Goal: Find specific page/section: Find specific page/section

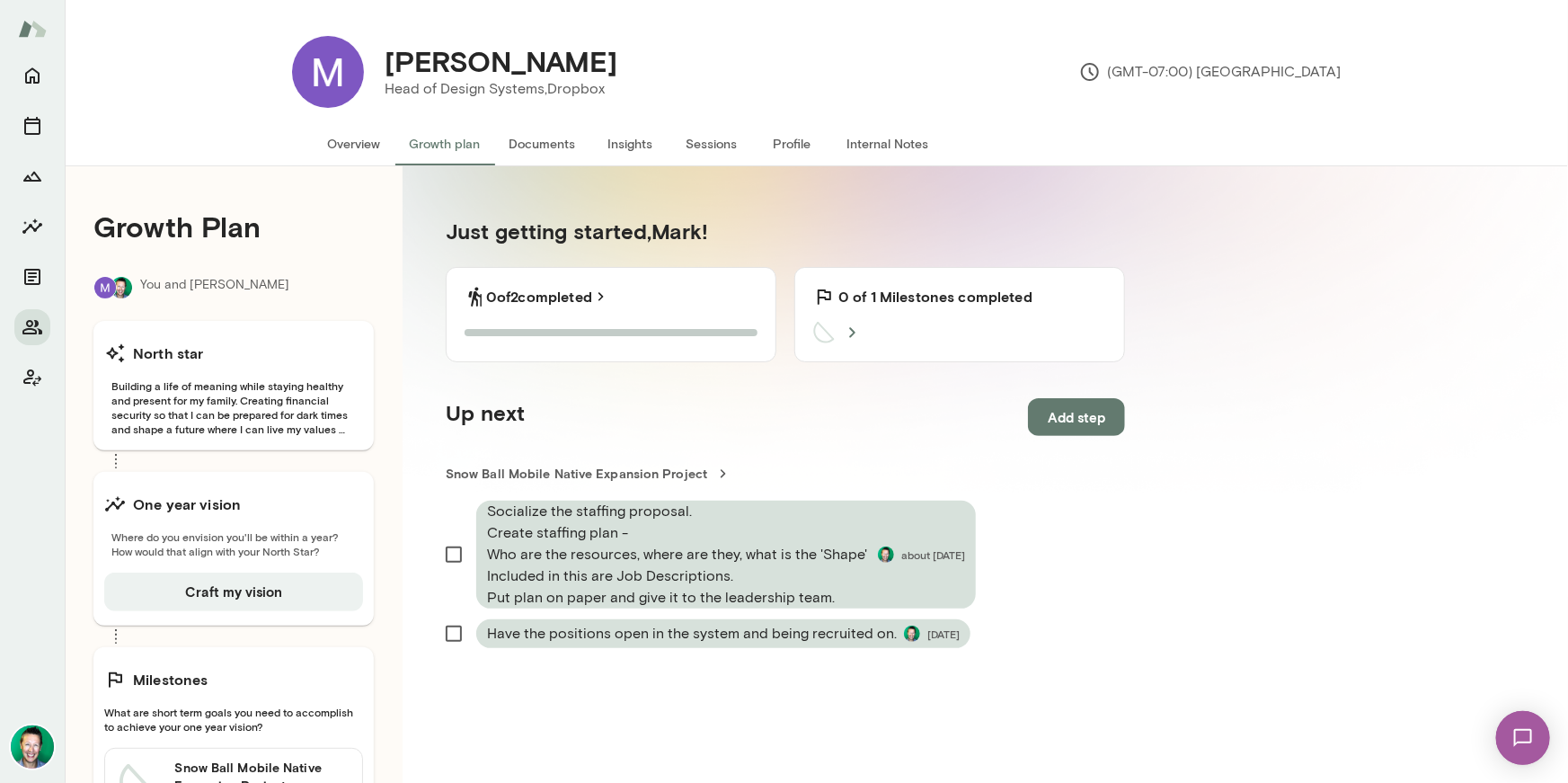
scroll to position [165, 0]
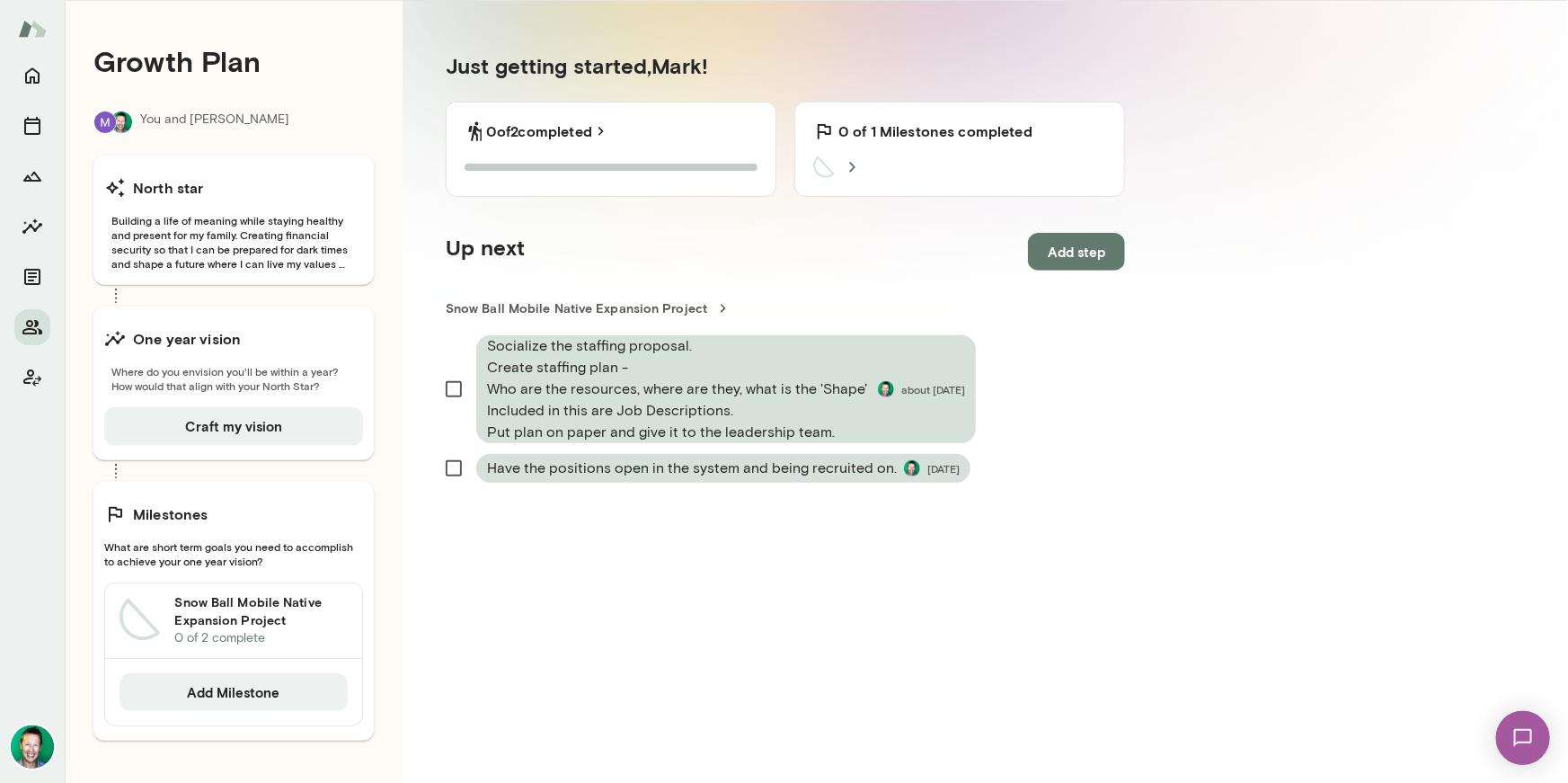
click at [1523, 735] on img at bounding box center [1522, 737] width 74 height 74
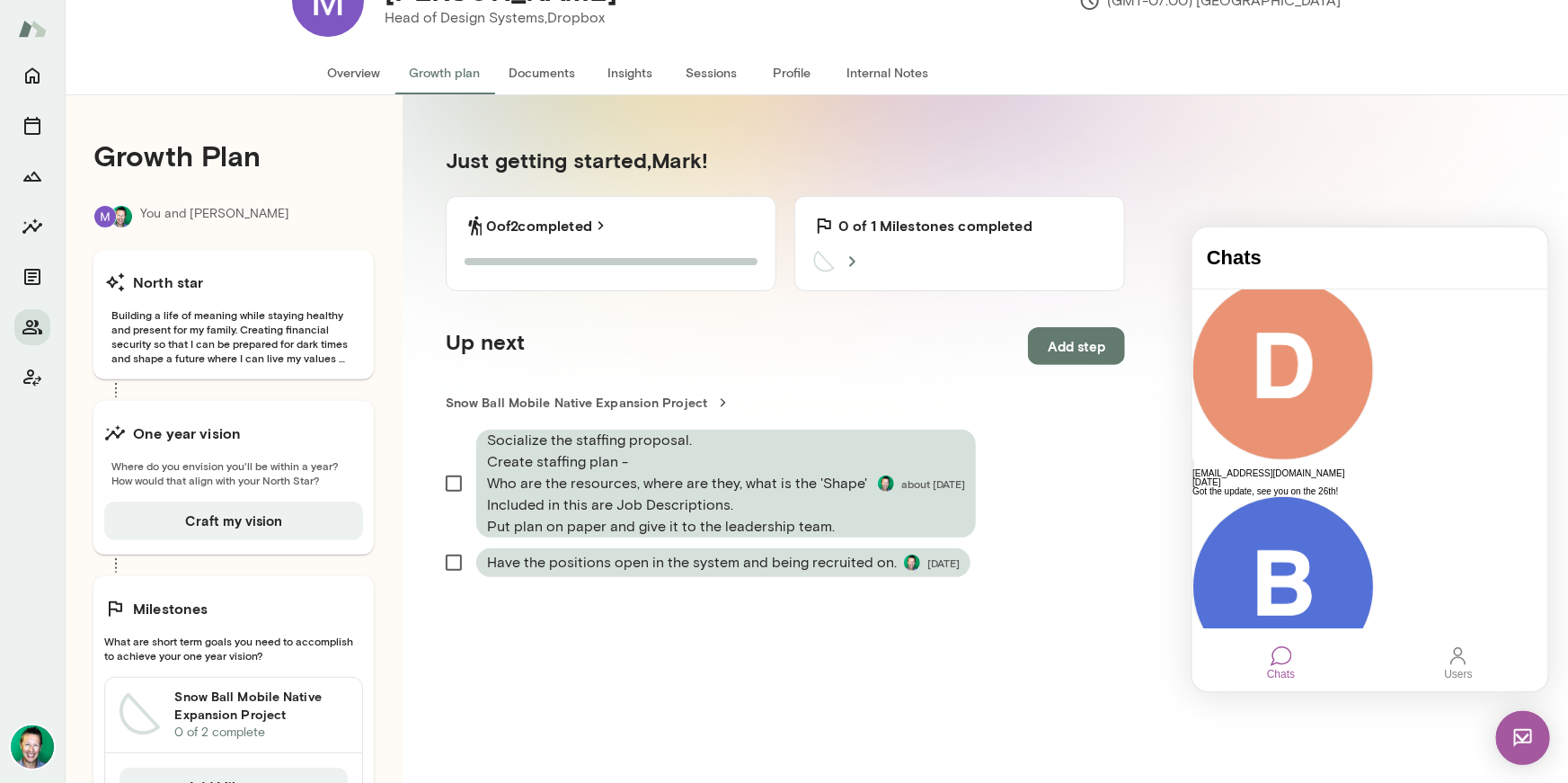
scroll to position [0, 0]
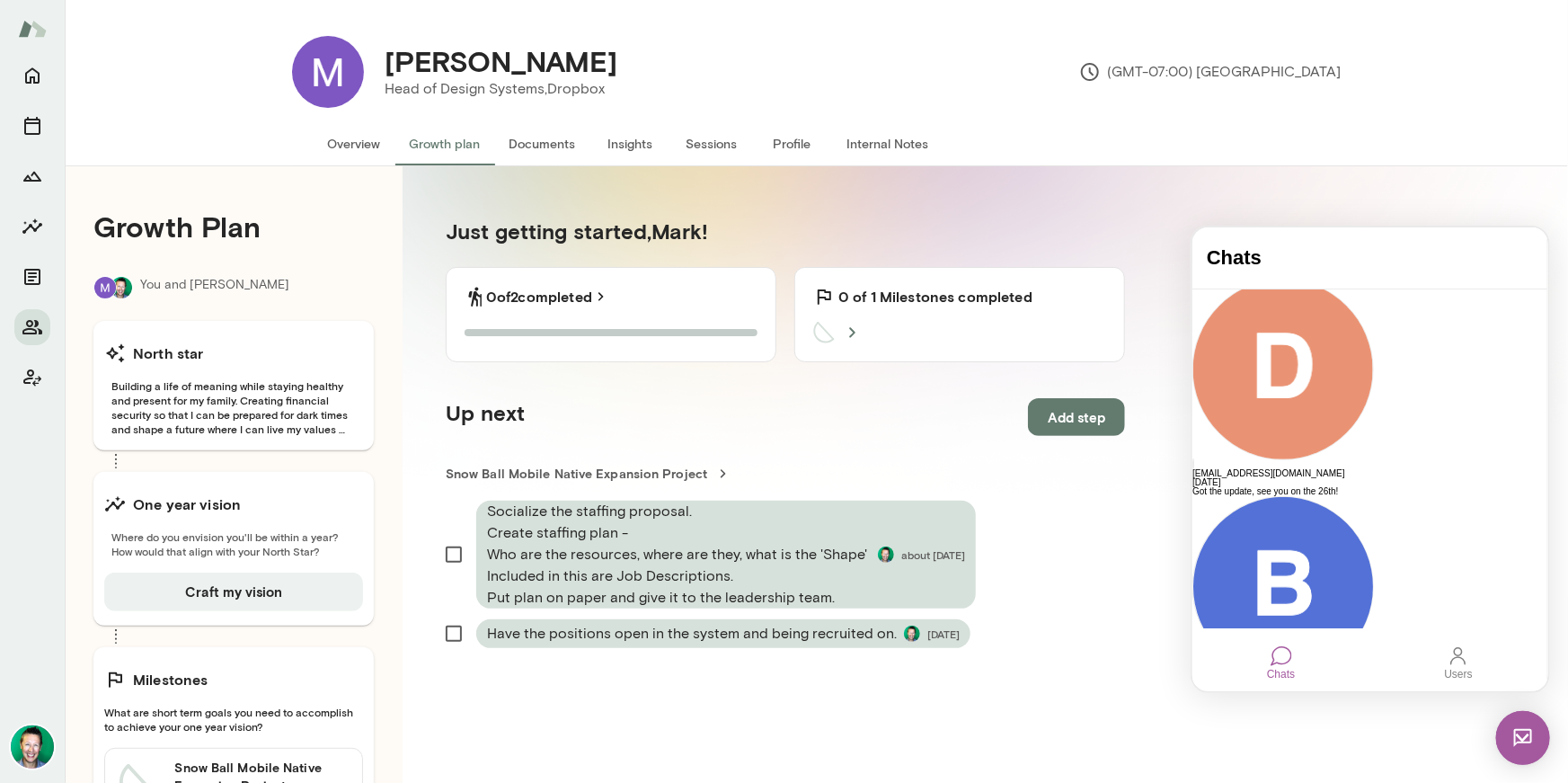
click at [1462, 669] on div "Users" at bounding box center [1457, 671] width 28 height 13
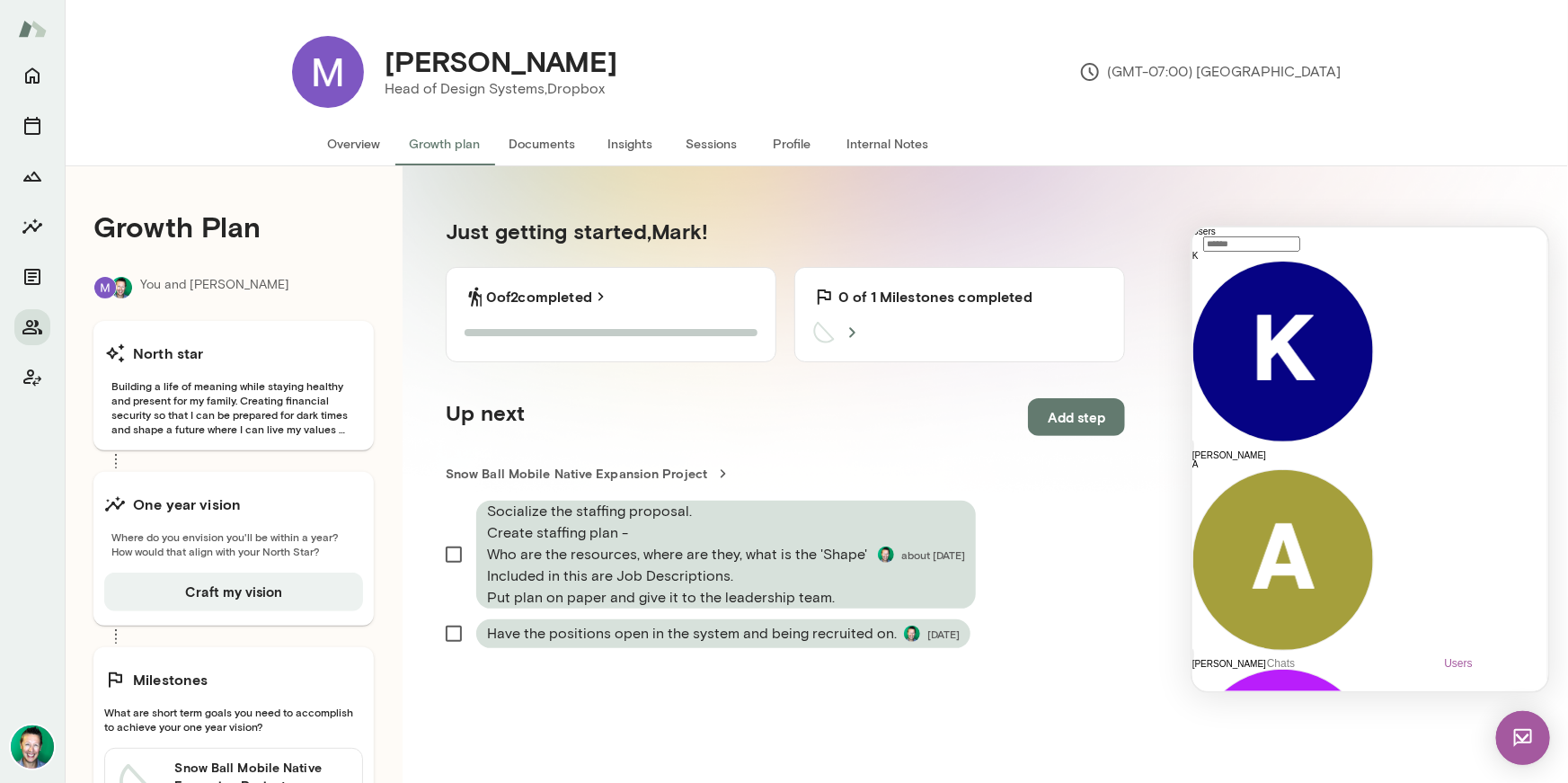
click at [1299, 251] on input "text" at bounding box center [1250, 243] width 97 height 15
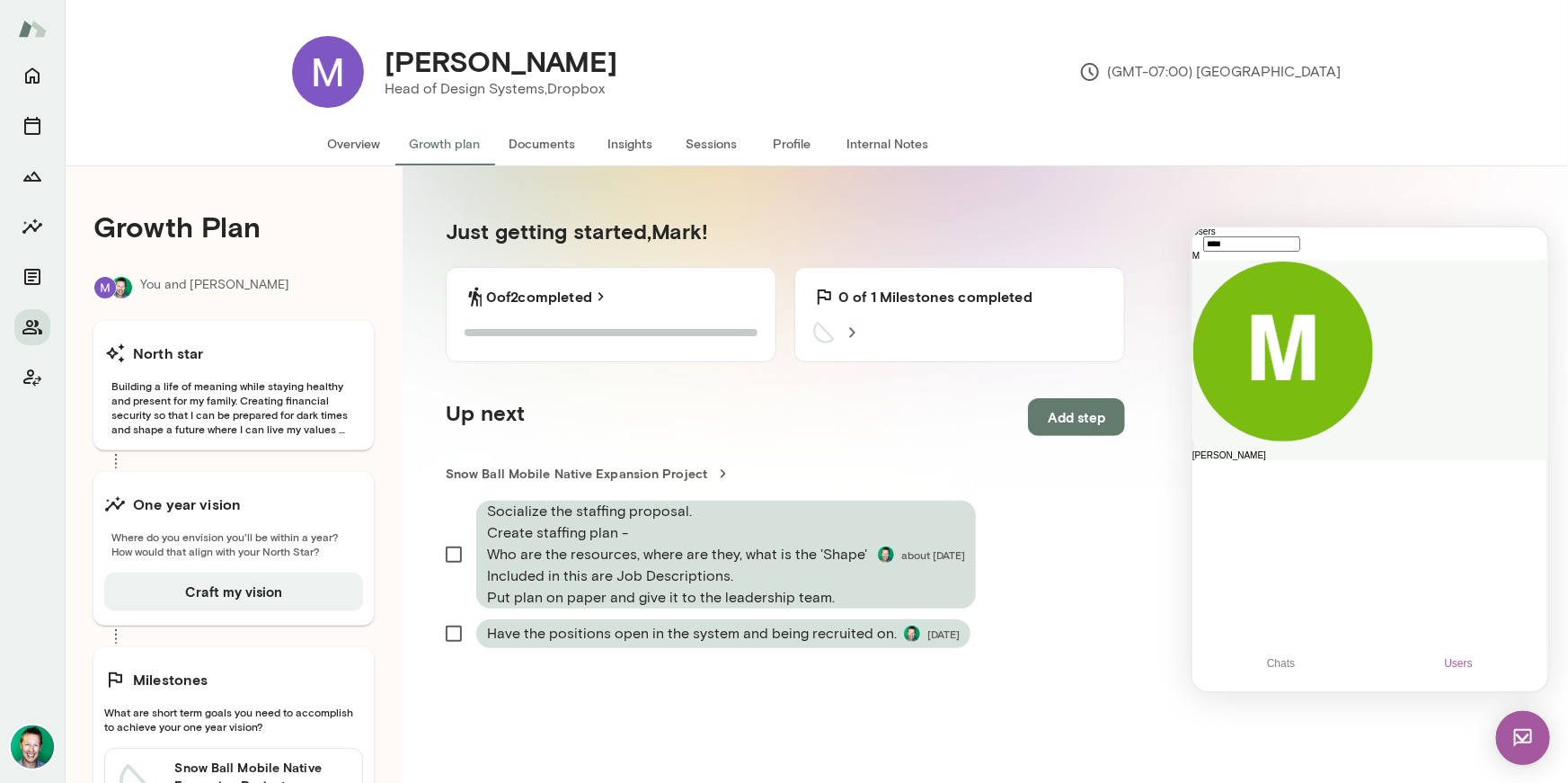
type input "****"
click at [1282, 450] on div "[PERSON_NAME]" at bounding box center [1368, 454] width 355 height 9
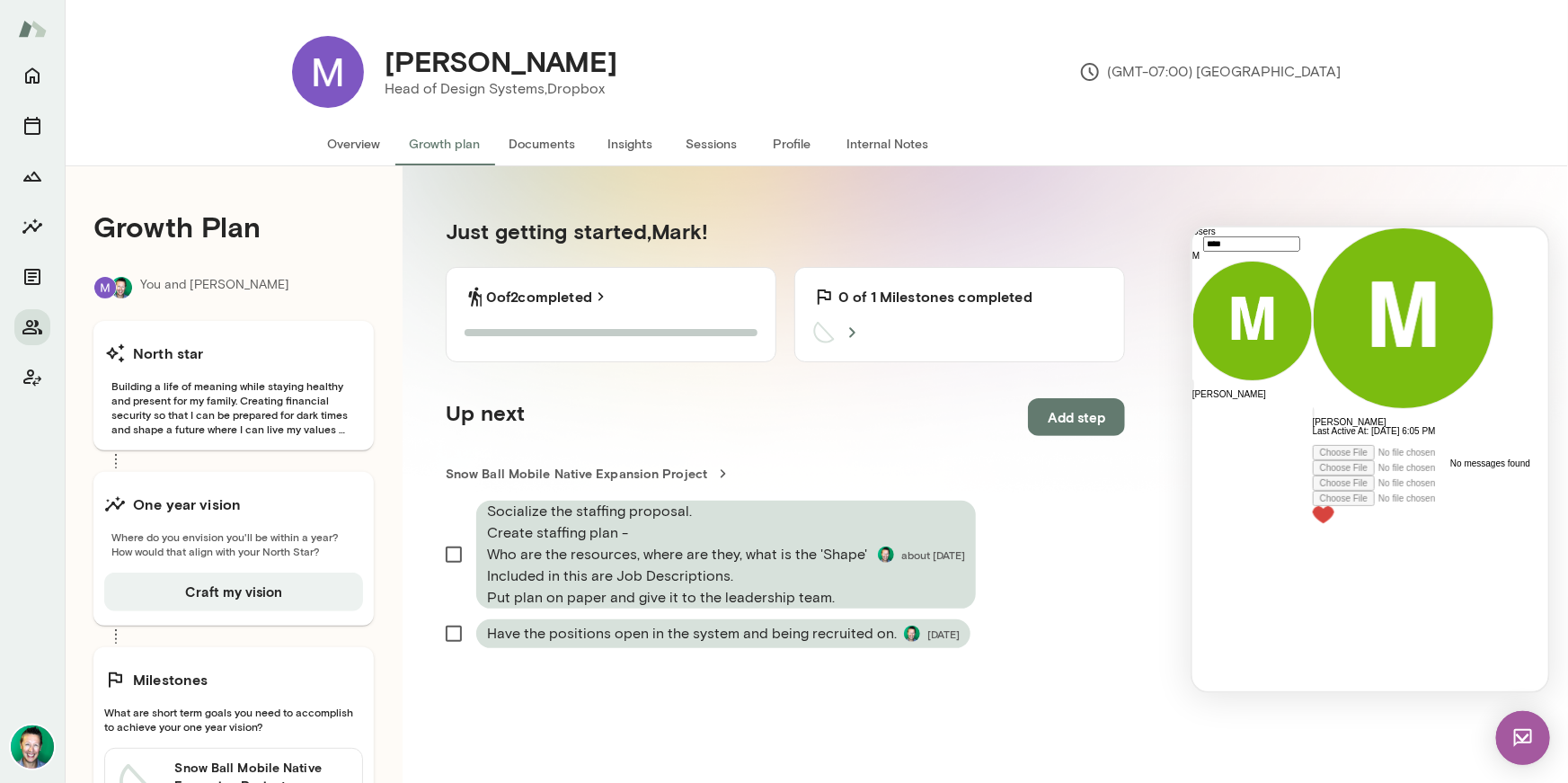
click at [1323, 444] on div at bounding box center [1402, 439] width 182 height 9
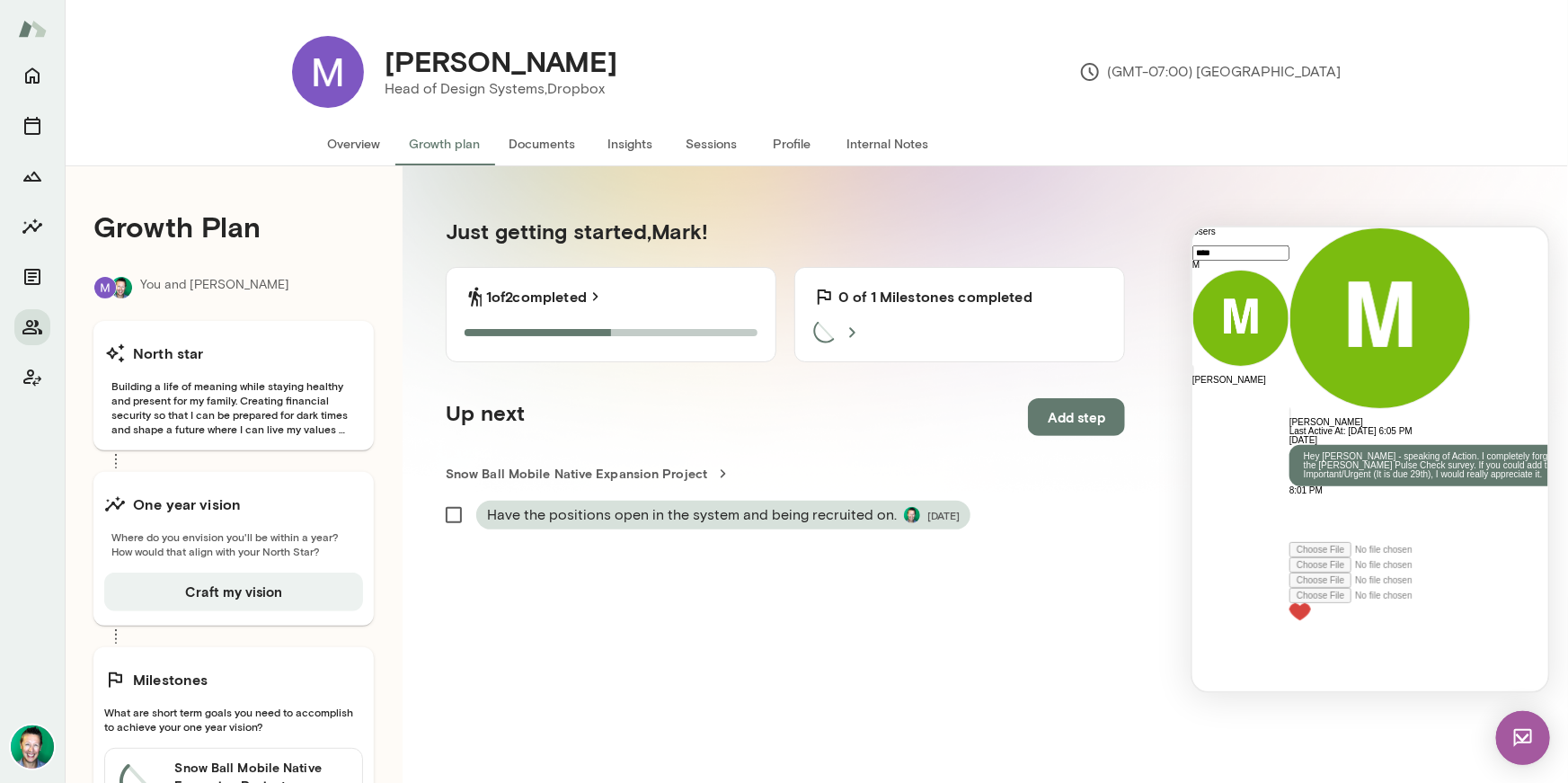
click at [1522, 735] on img at bounding box center [1522, 737] width 54 height 54
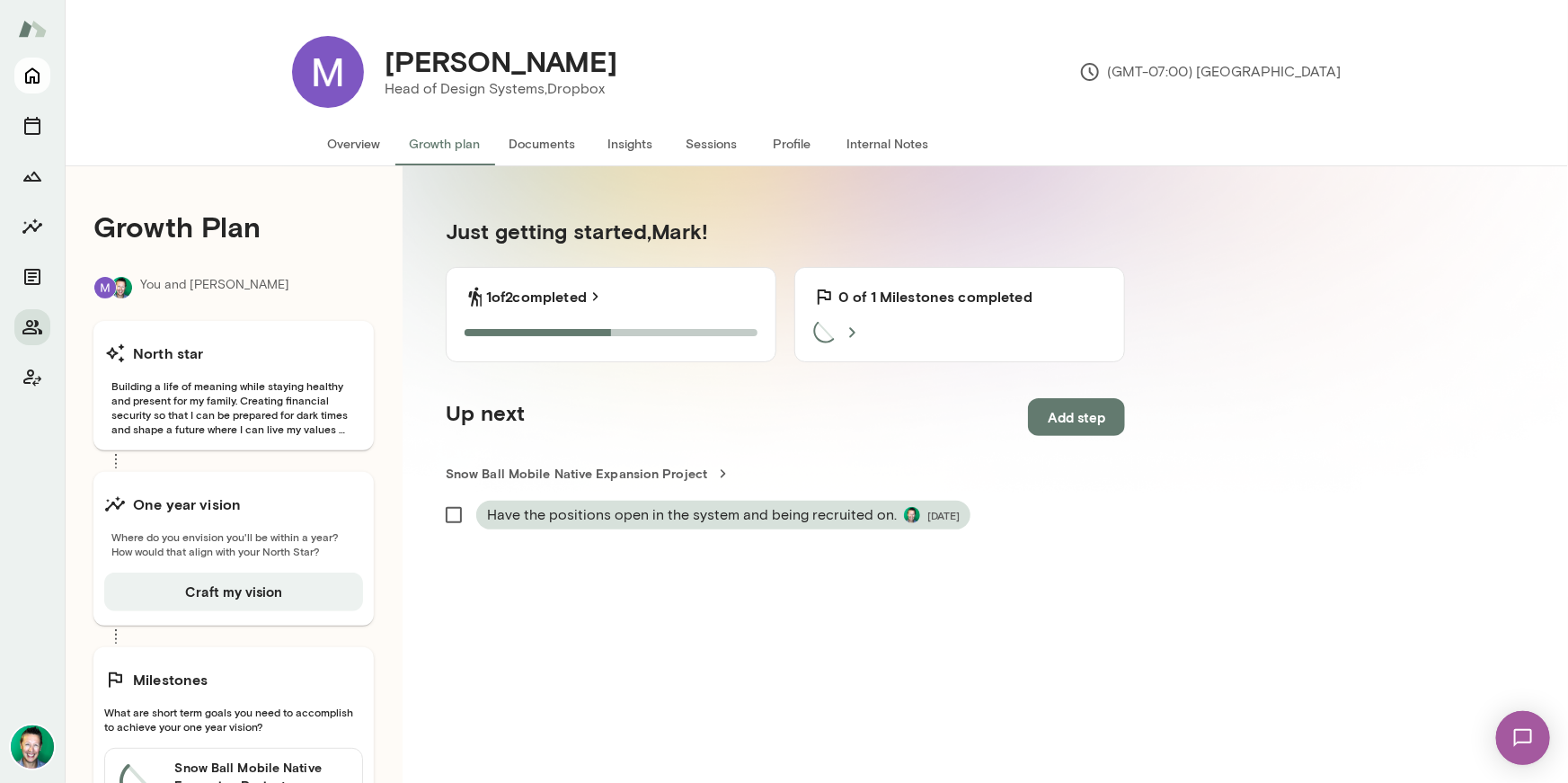
click at [27, 70] on icon "Home" at bounding box center [32, 75] width 21 height 21
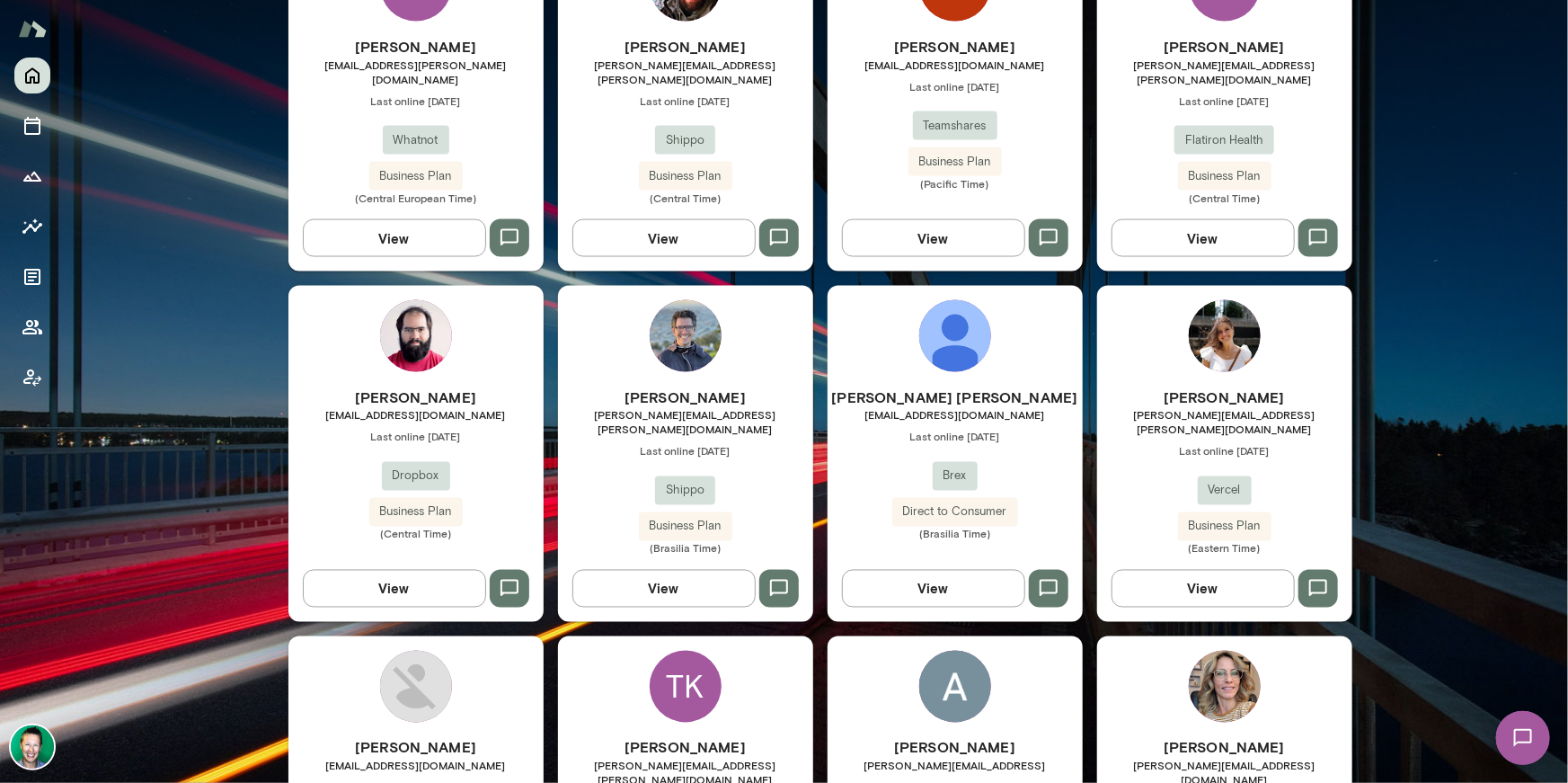
scroll to position [1326, 0]
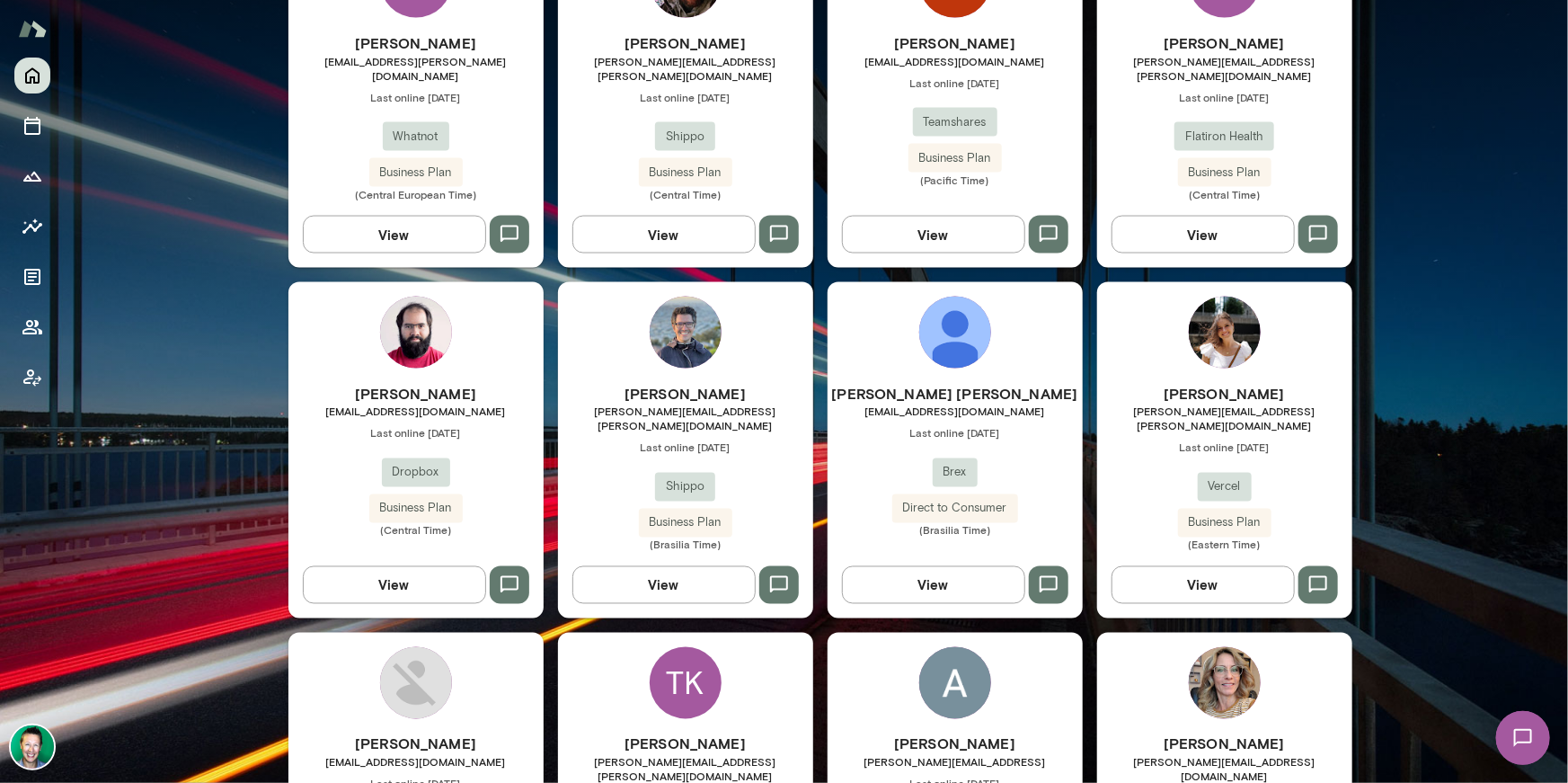
click at [639, 567] on button "View" at bounding box center [663, 585] width 184 height 38
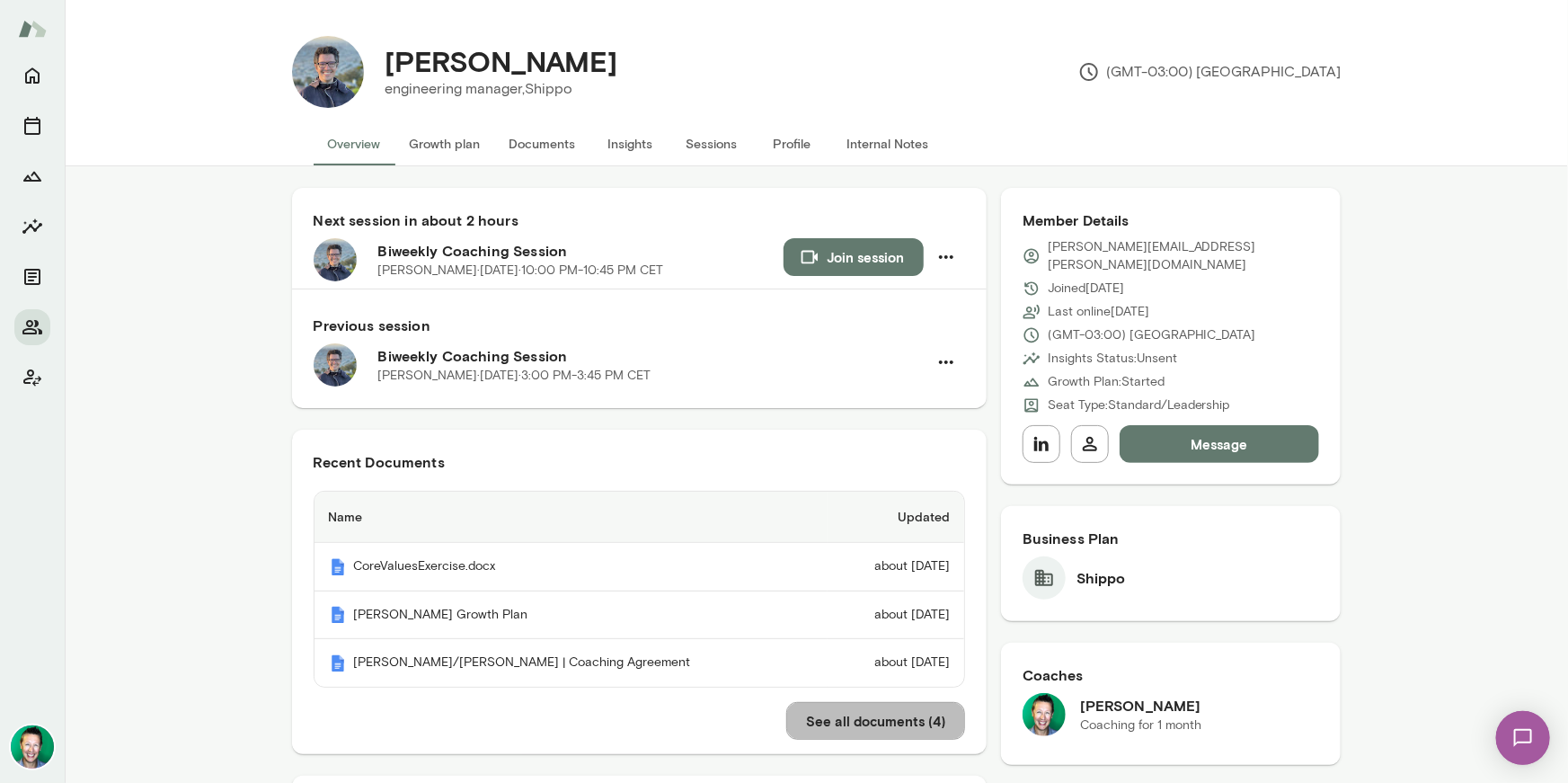
click at [838, 725] on button "See all documents ( 4 )" at bounding box center [876, 720] width 179 height 38
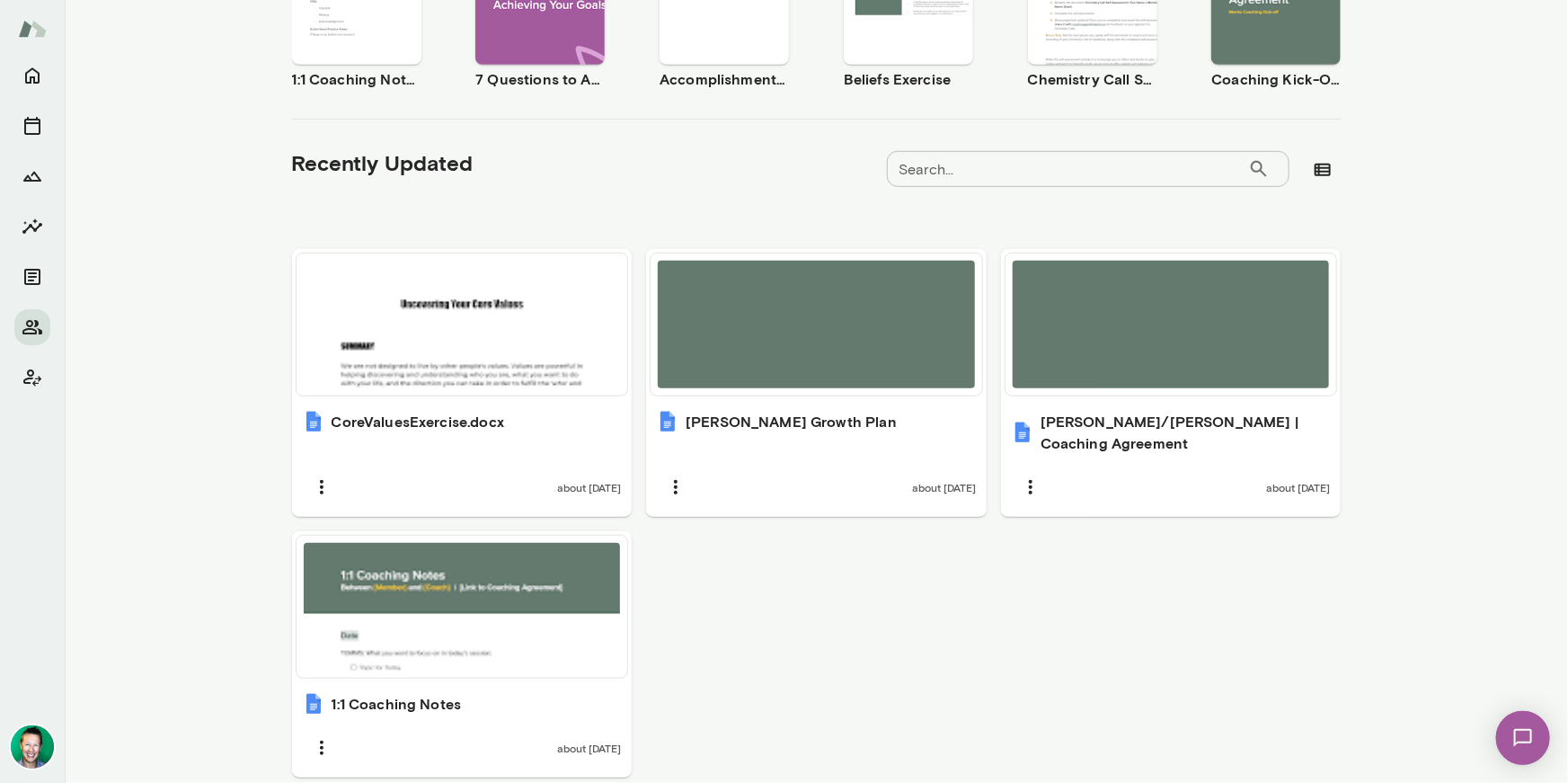
scroll to position [503, 0]
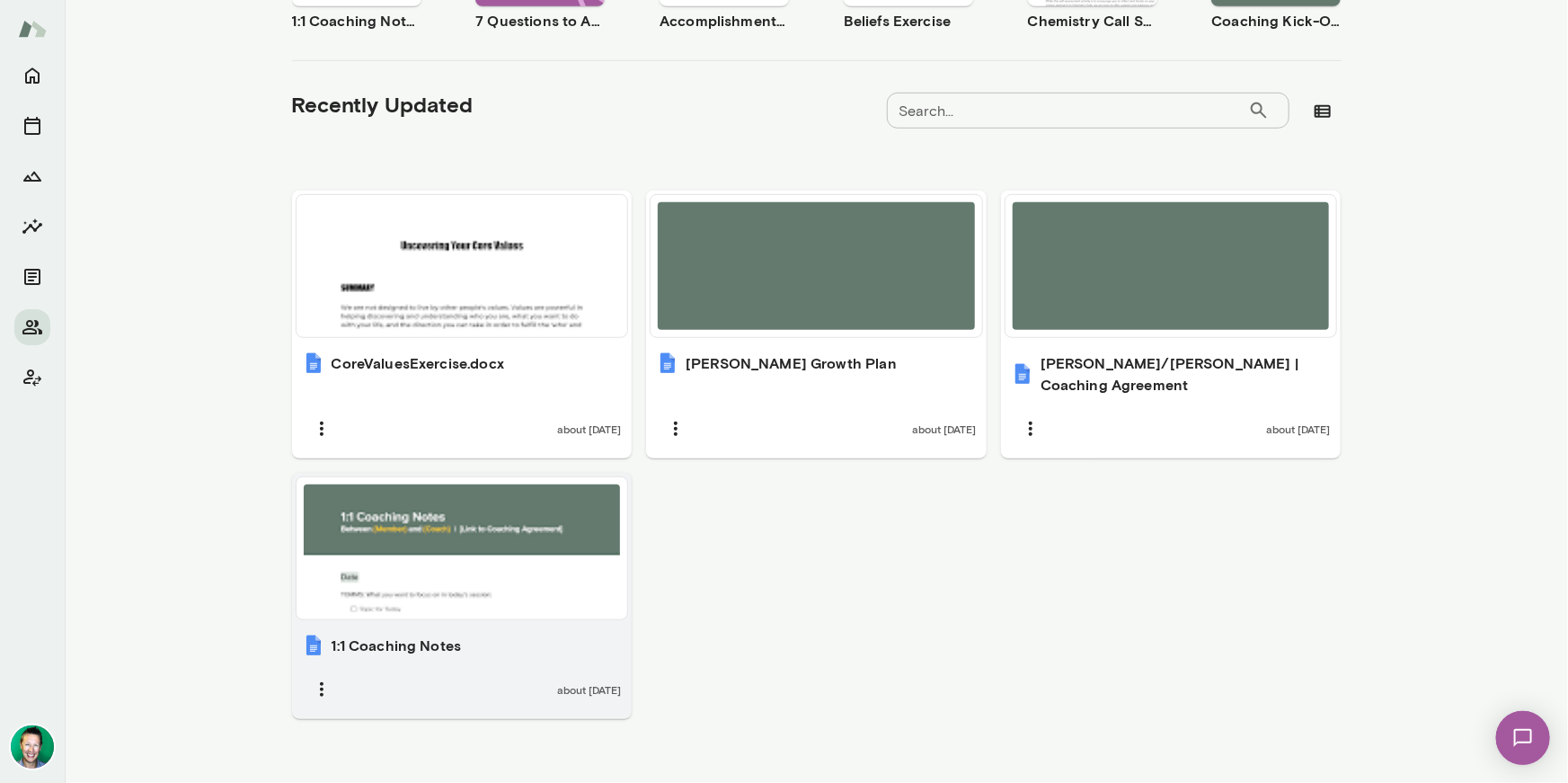
click at [467, 532] on div at bounding box center [462, 548] width 317 height 128
